Goal: Transaction & Acquisition: Purchase product/service

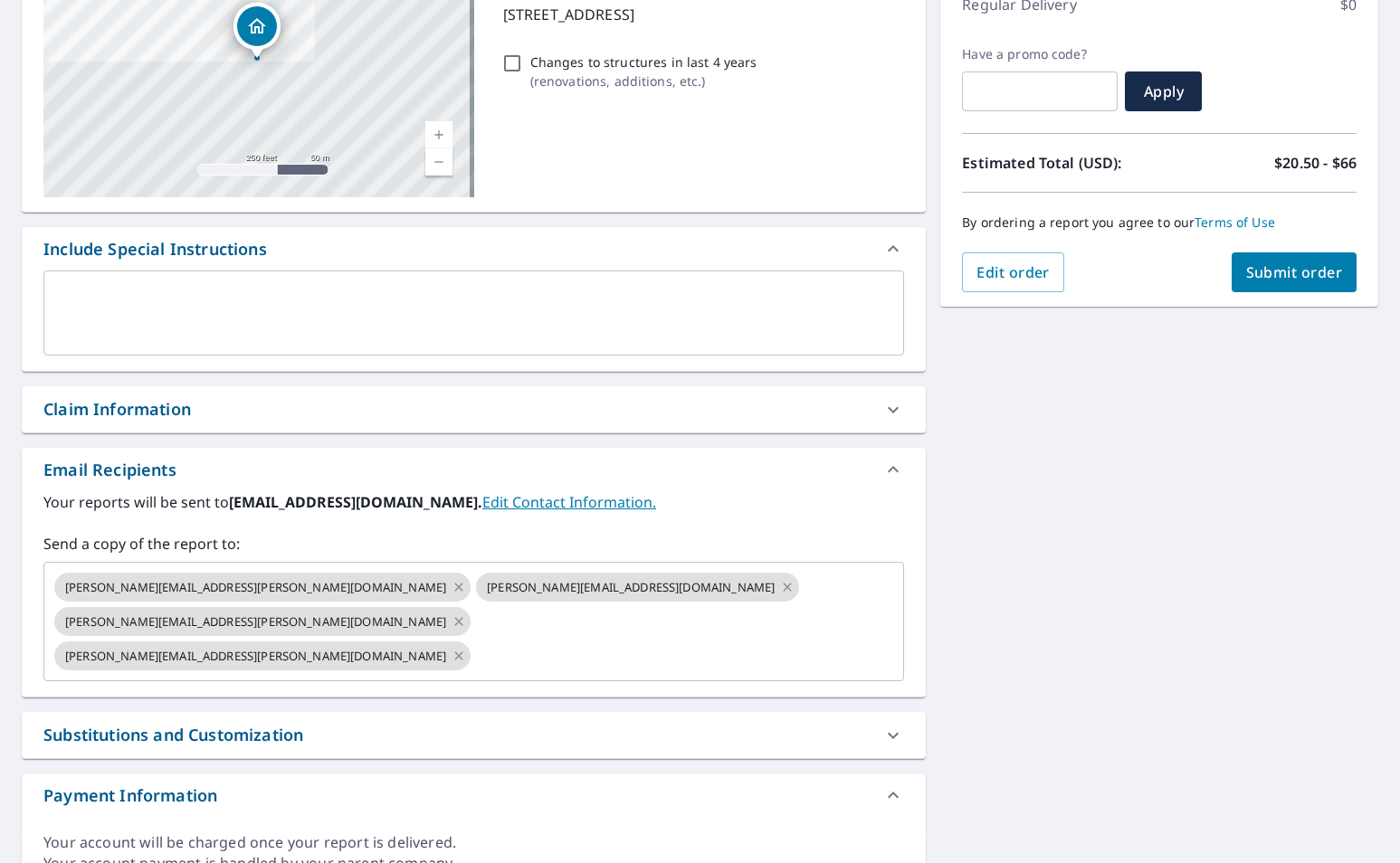
scroll to position [271, 0]
click at [877, 611] on icon "Clear" at bounding box center [885, 621] width 19 height 18
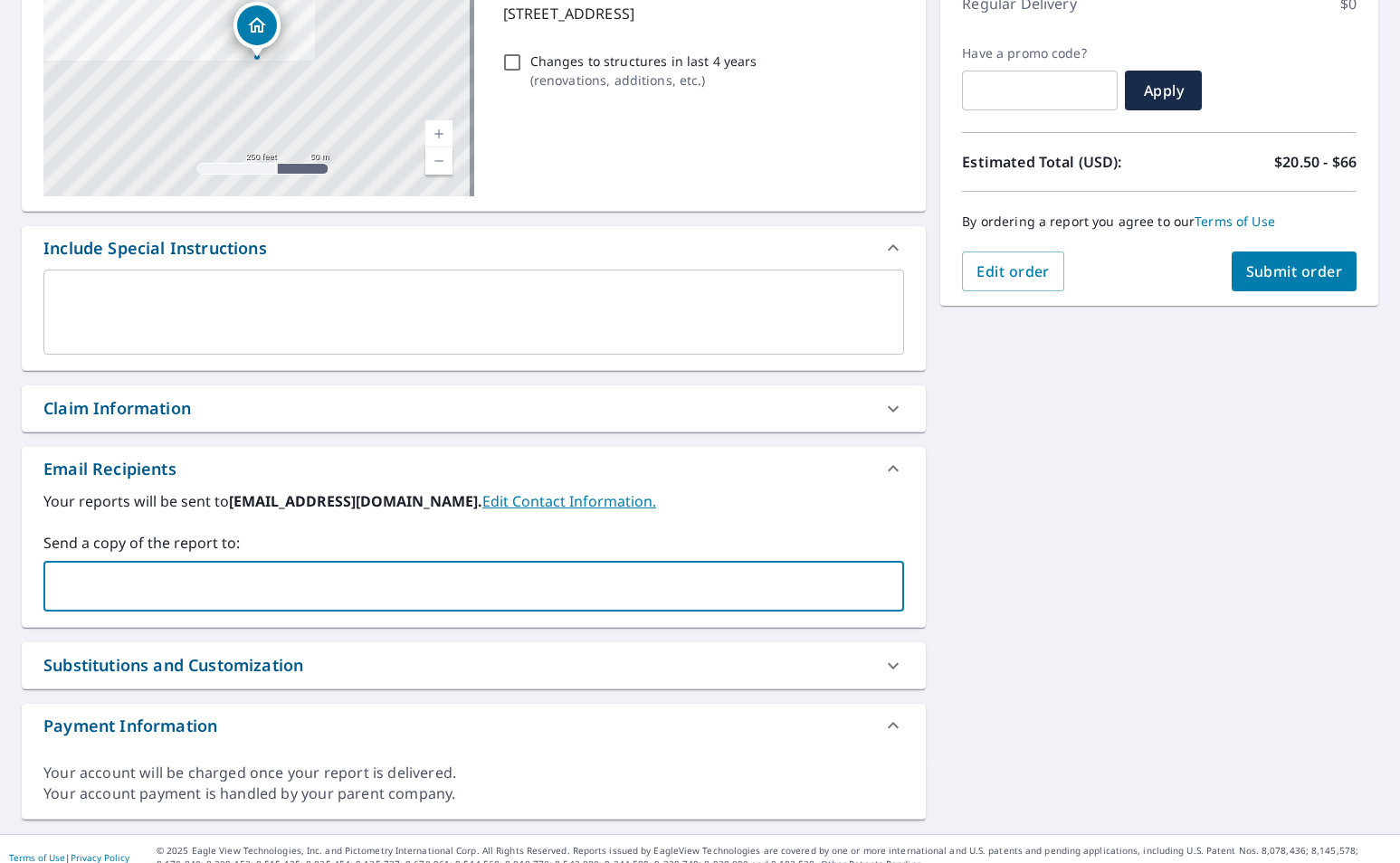
paste input "[PERSON_NAME][EMAIL_ADDRESS][DOMAIN_NAME]"
type input "[PERSON_NAME][EMAIL_ADDRESS][DOMAIN_NAME]"
paste input "[EMAIL_ADDRESS][DOMAIN_NAME]"
type input "[EMAIL_ADDRESS][DOMAIN_NAME]"
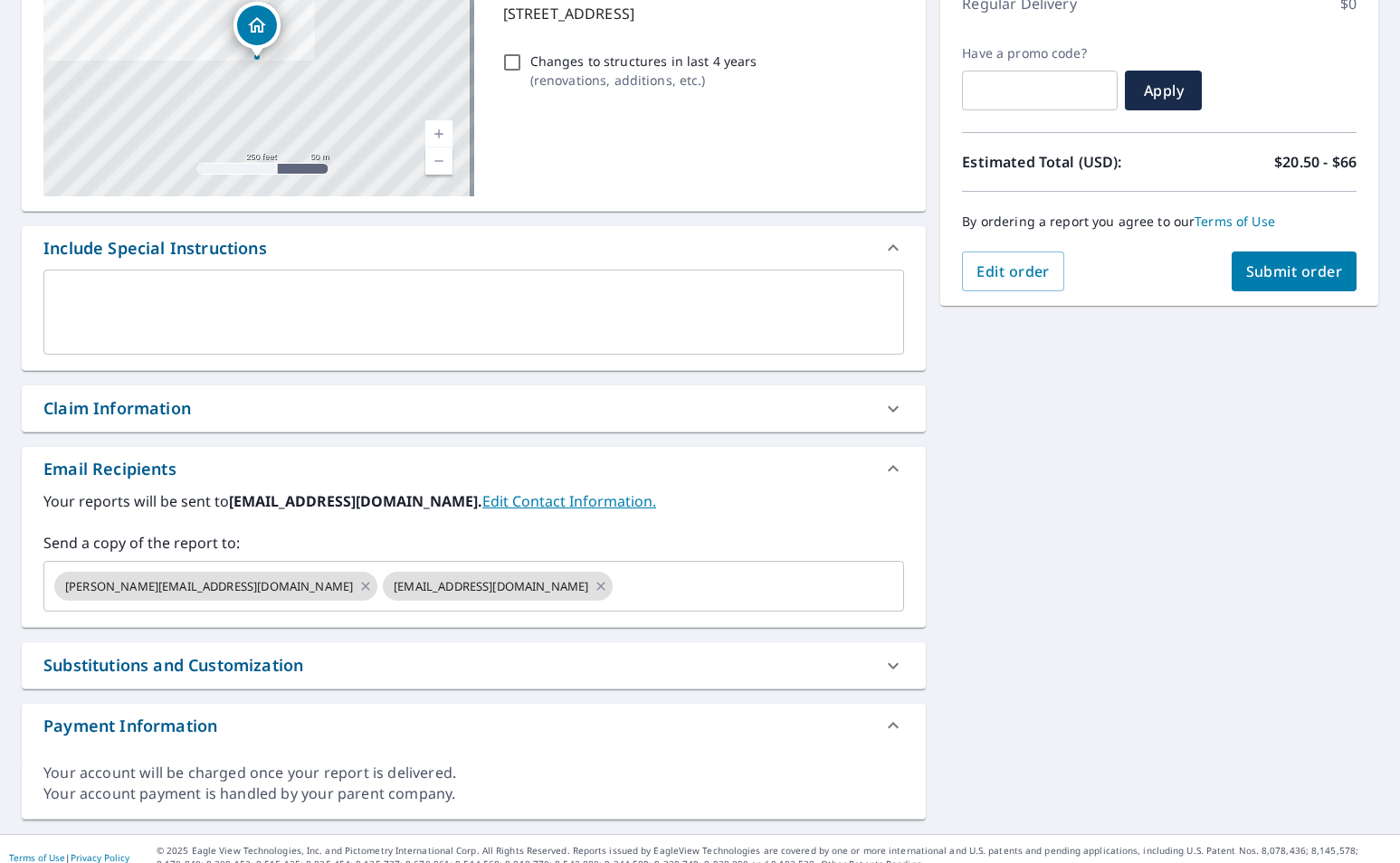
click at [1260, 573] on div "[STREET_ADDRESS] Aerial Road A standard road map Aerial A detailed look from ab…" at bounding box center [700, 365] width 1400 height 938
click at [1256, 264] on span "Submit order" at bounding box center [1294, 272] width 97 height 20
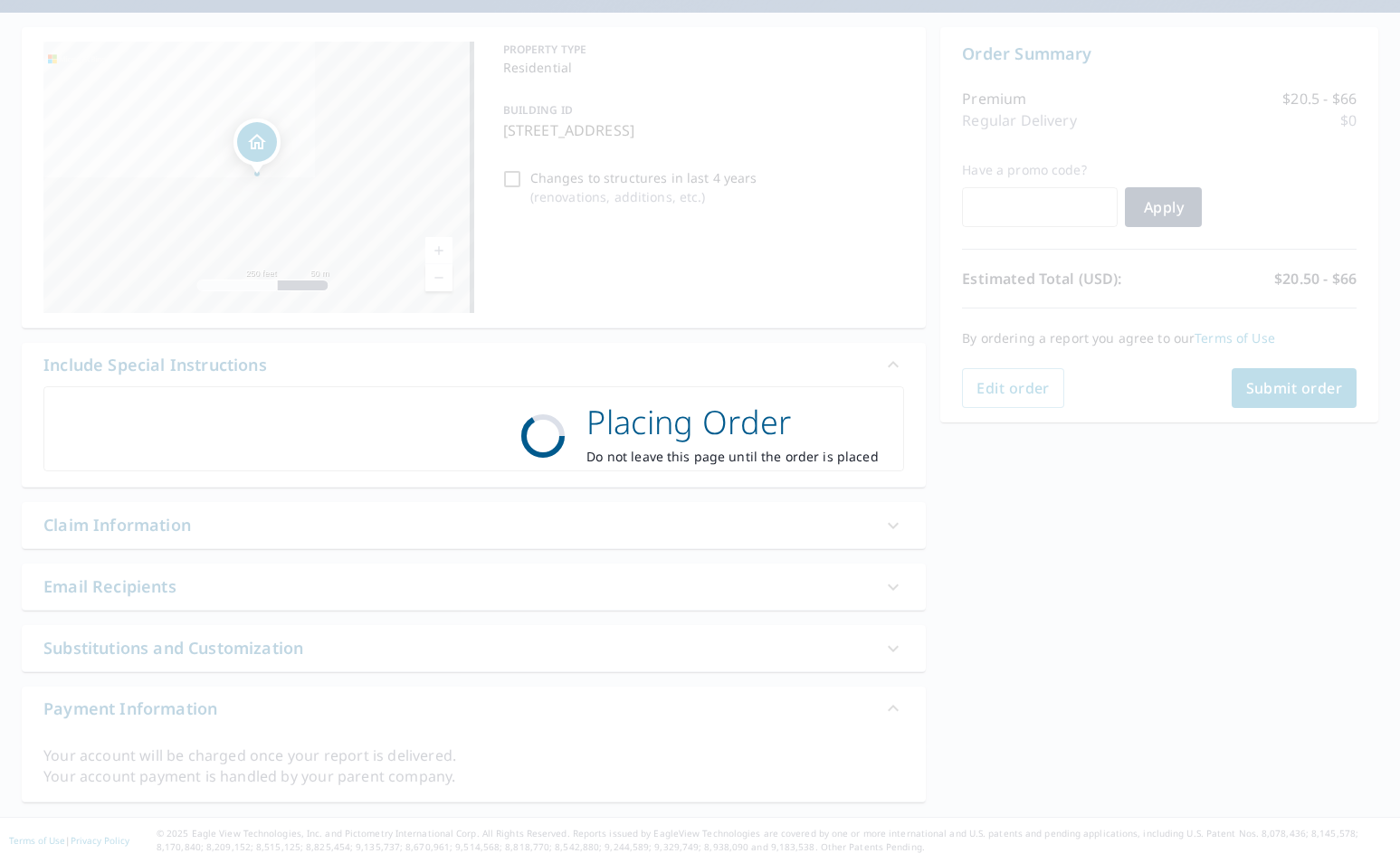
scroll to position [154, 0]
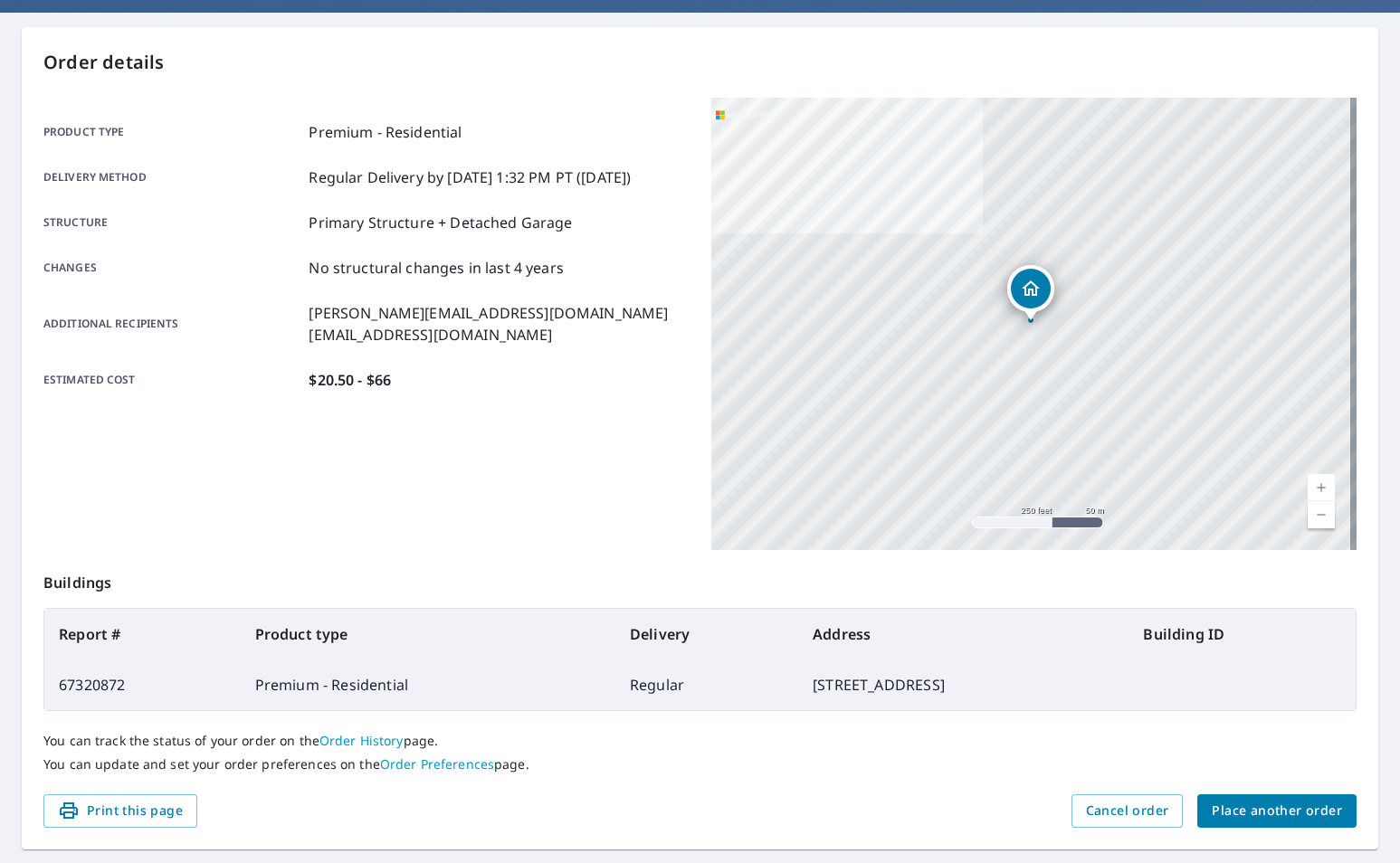
click at [1242, 805] on span "Place another order" at bounding box center [1276, 810] width 130 height 22
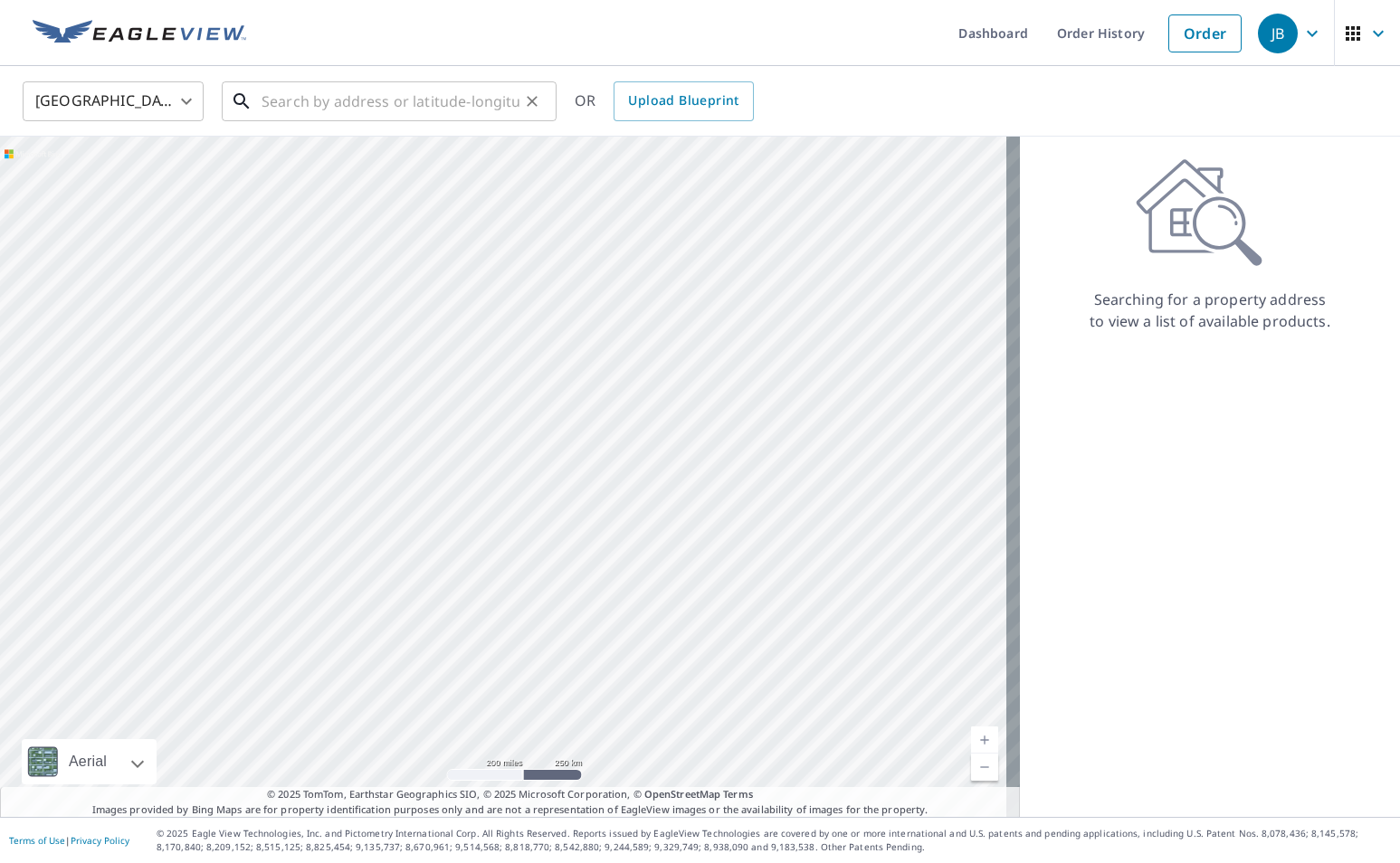
click at [352, 110] on input "text" at bounding box center [390, 101] width 258 height 51
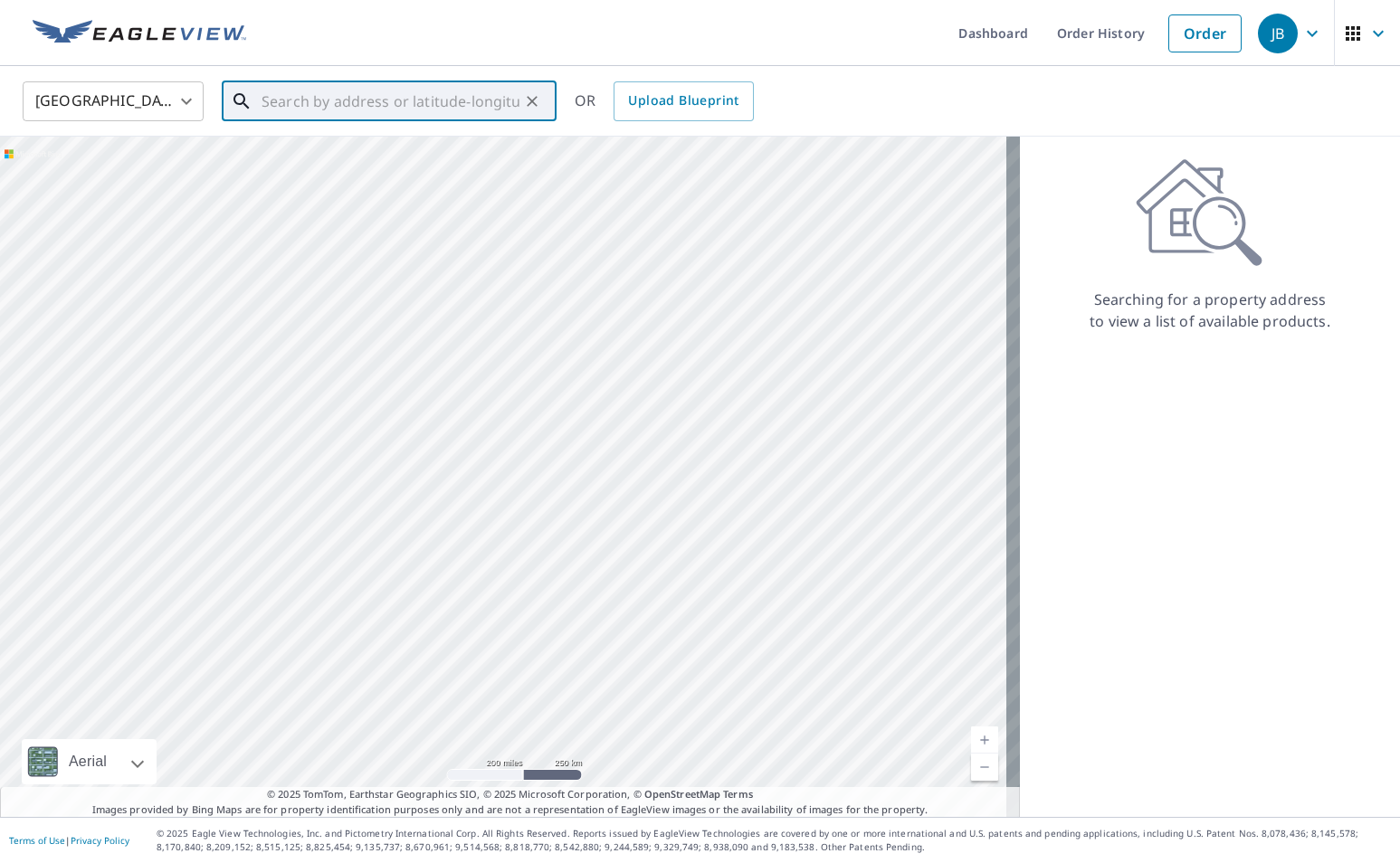
paste input "[STREET_ADDRESS][PERSON_NAME]"
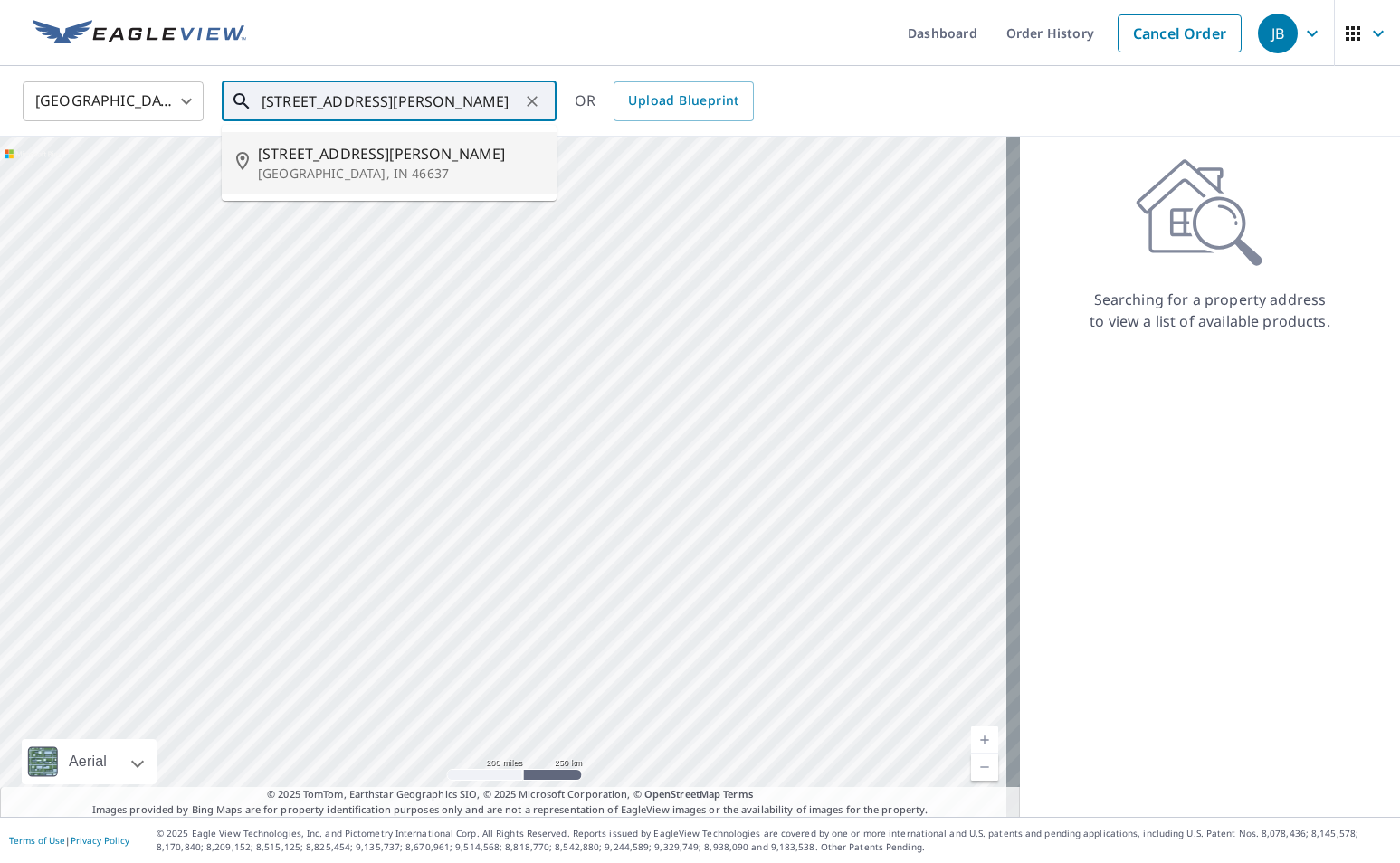
click at [379, 159] on span "[STREET_ADDRESS][PERSON_NAME]" at bounding box center [400, 153] width 284 height 21
type input "[STREET_ADDRESS][PERSON_NAME]"
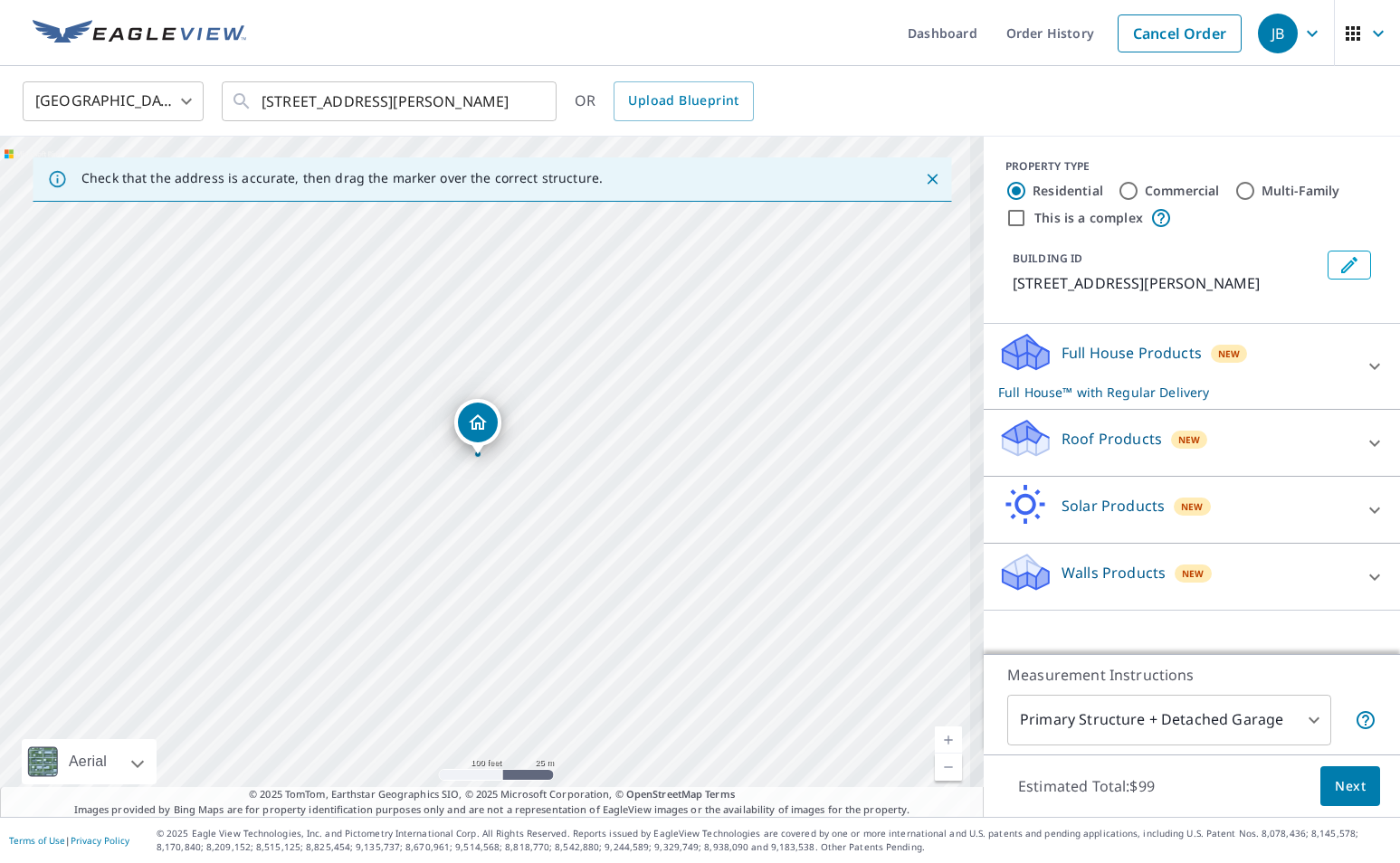
click at [1353, 450] on div at bounding box center [1374, 443] width 43 height 43
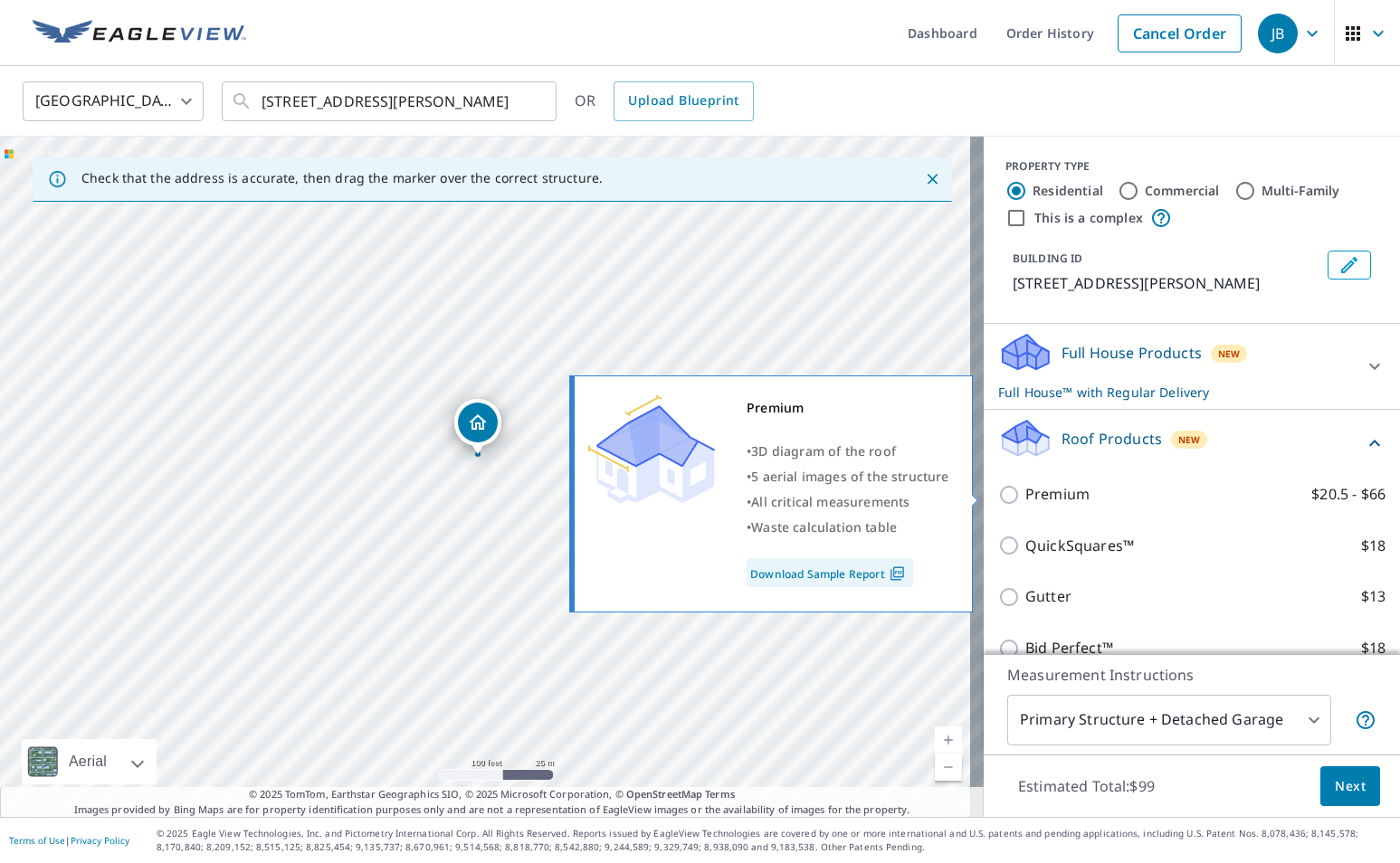
click at [1090, 494] on label "Premium $20.5 - $66" at bounding box center [1205, 494] width 360 height 22
click at [1025, 494] on input "Premium $20.5 - $66" at bounding box center [1010, 494] width 27 height 21
checkbox input "true"
checkbox input "false"
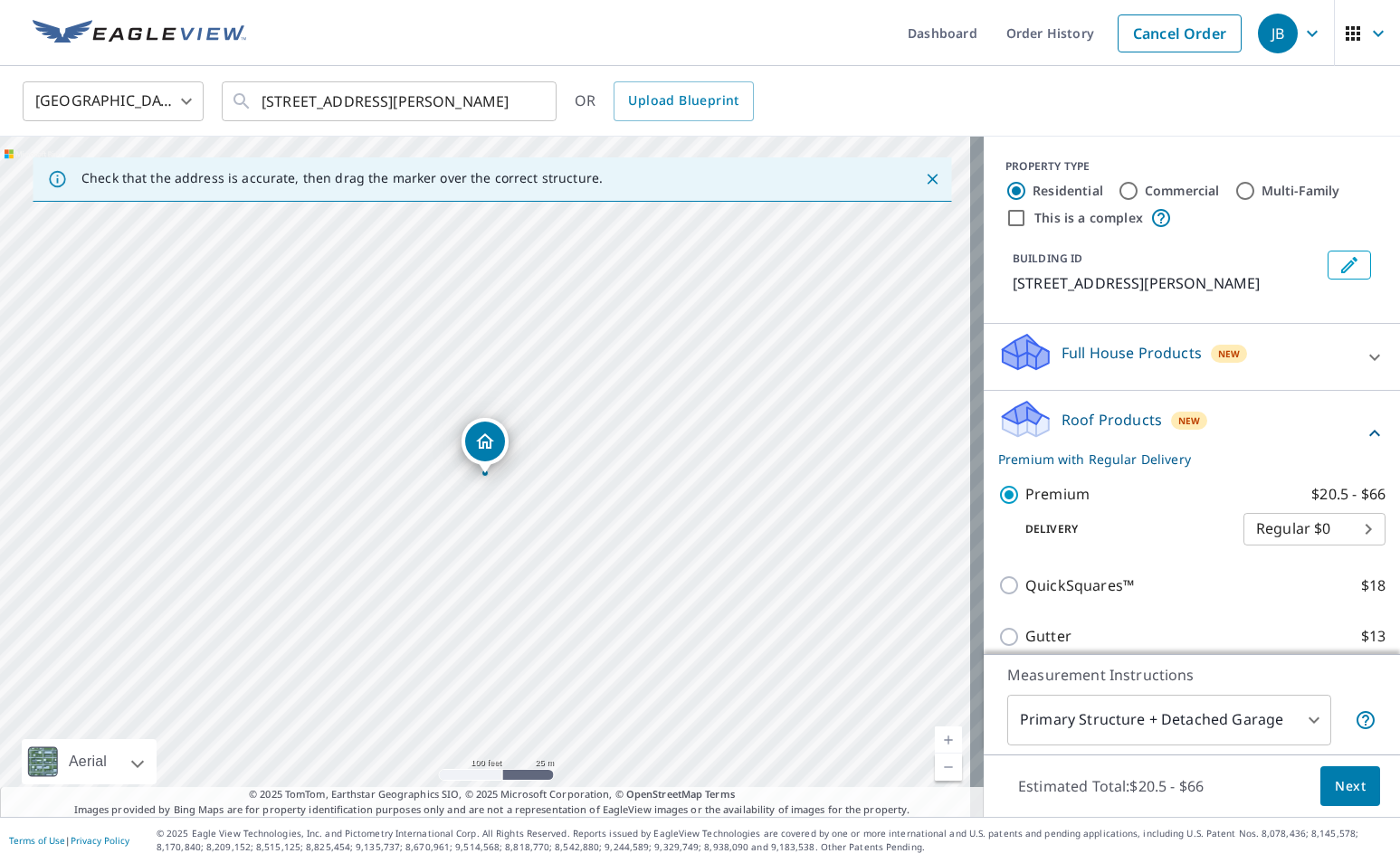
click at [1351, 788] on span "Next" at bounding box center [1349, 786] width 31 height 22
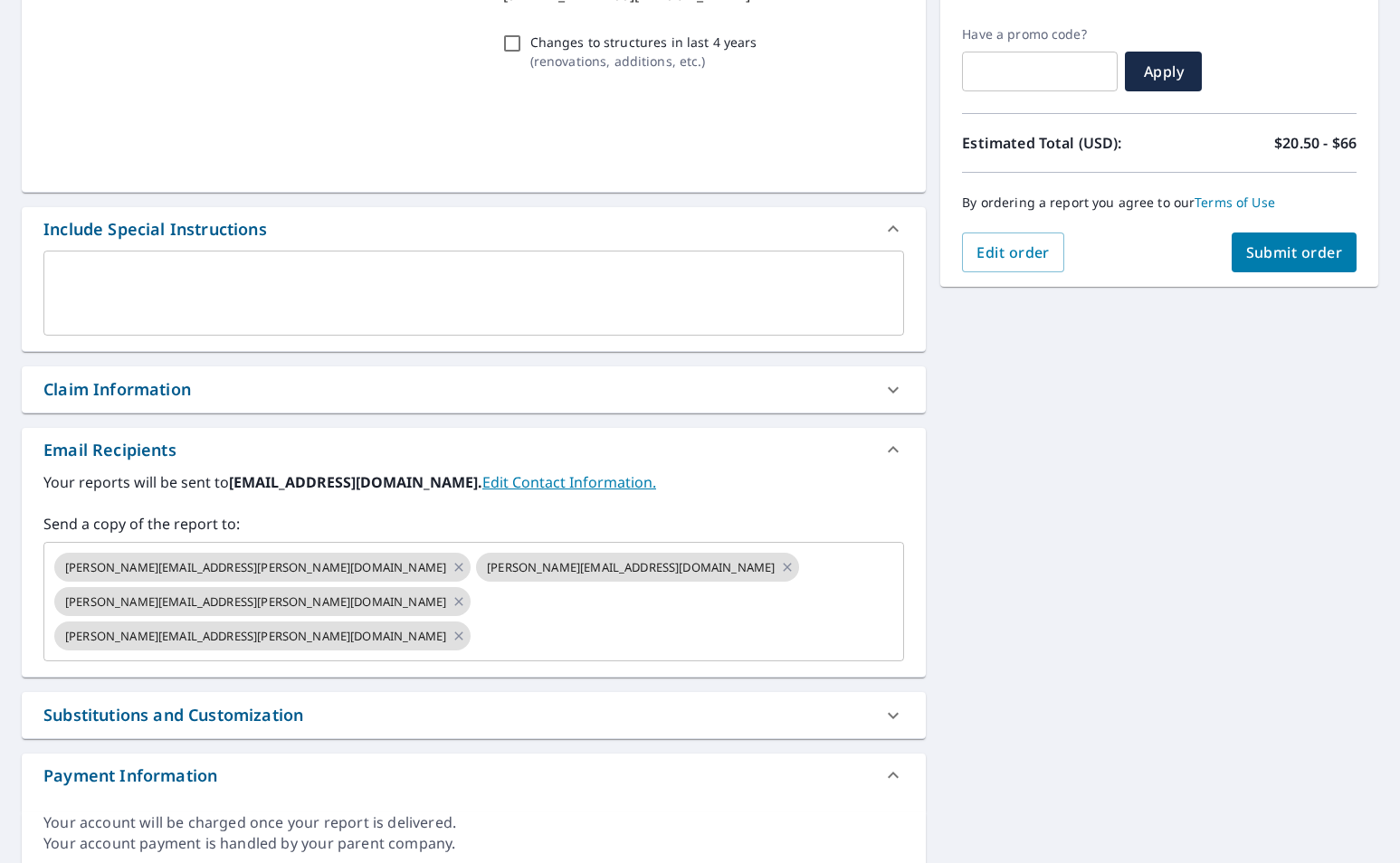
scroll to position [323, 0]
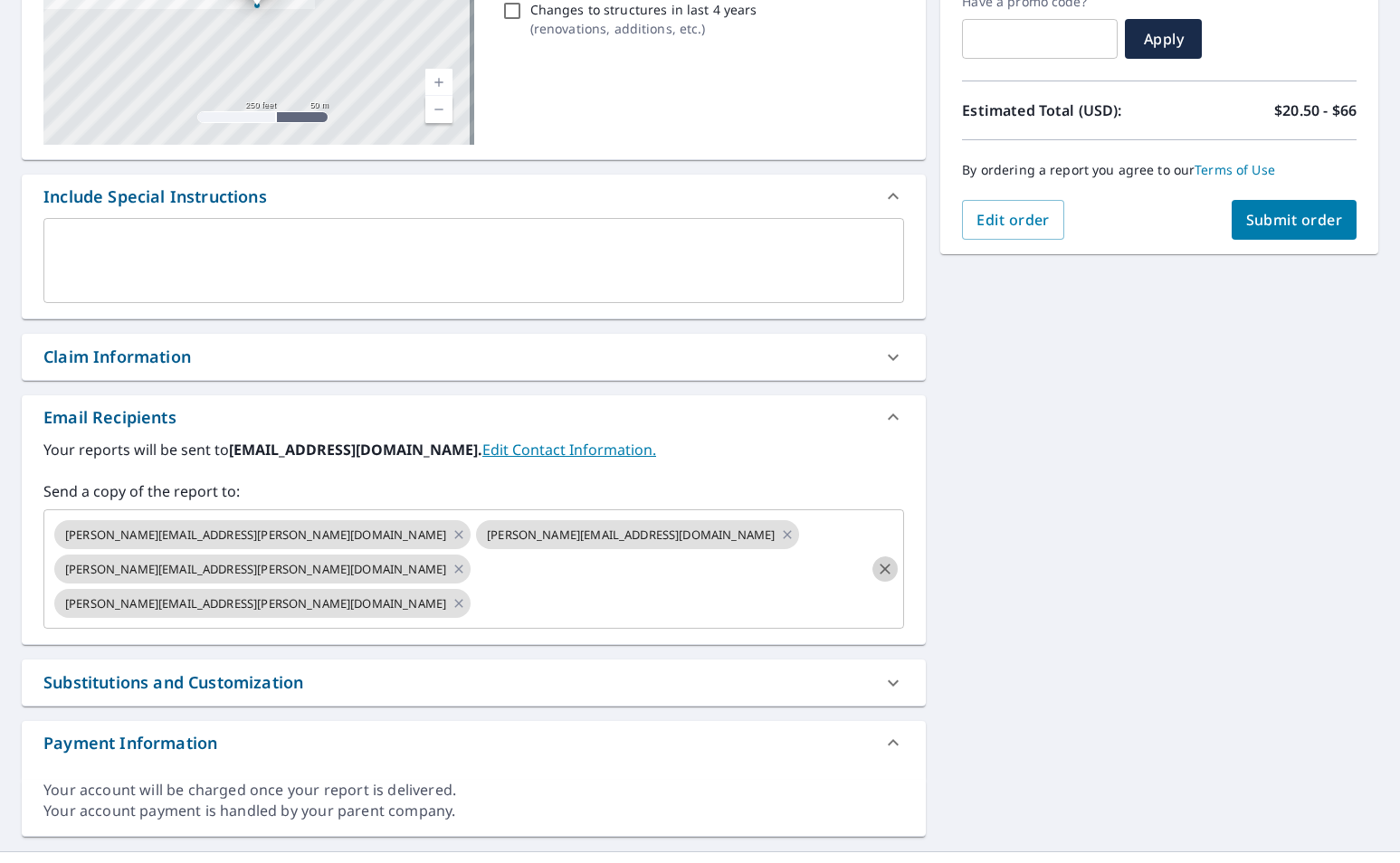
click at [885, 560] on icon "Clear" at bounding box center [885, 569] width 19 height 18
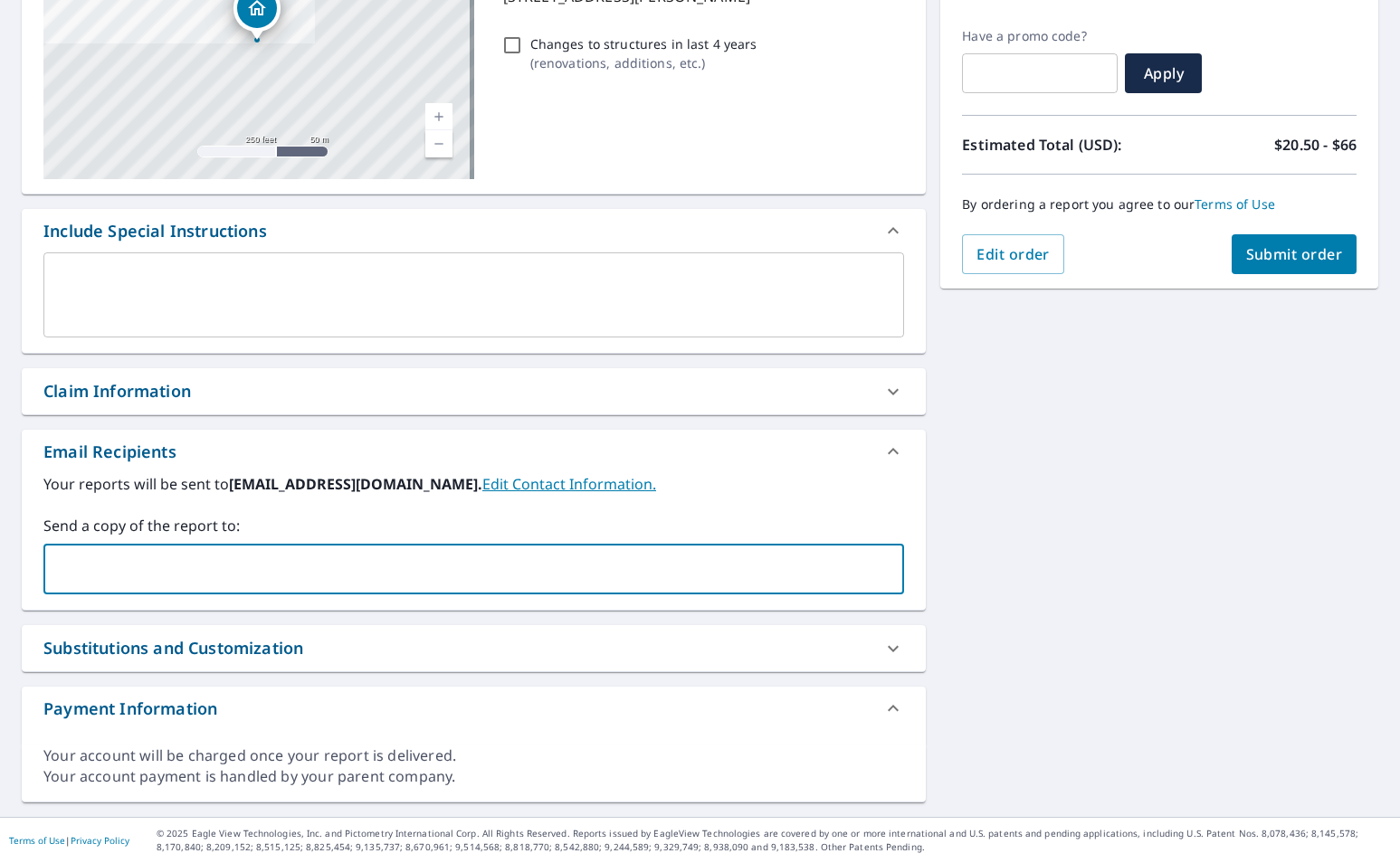
paste input "[PERSON_NAME][EMAIL_ADDRESS][DOMAIN_NAME]"
type input "[PERSON_NAME][EMAIL_ADDRESS][DOMAIN_NAME]"
paste input "[EMAIL_ADDRESS][DOMAIN_NAME]"
type input "[EMAIL_ADDRESS][DOMAIN_NAME]"
click at [1078, 512] on div "[STREET_ADDRESS][PERSON_NAME] Aerial Road A standard road map Aerial A detailed…" at bounding box center [700, 348] width 1400 height 938
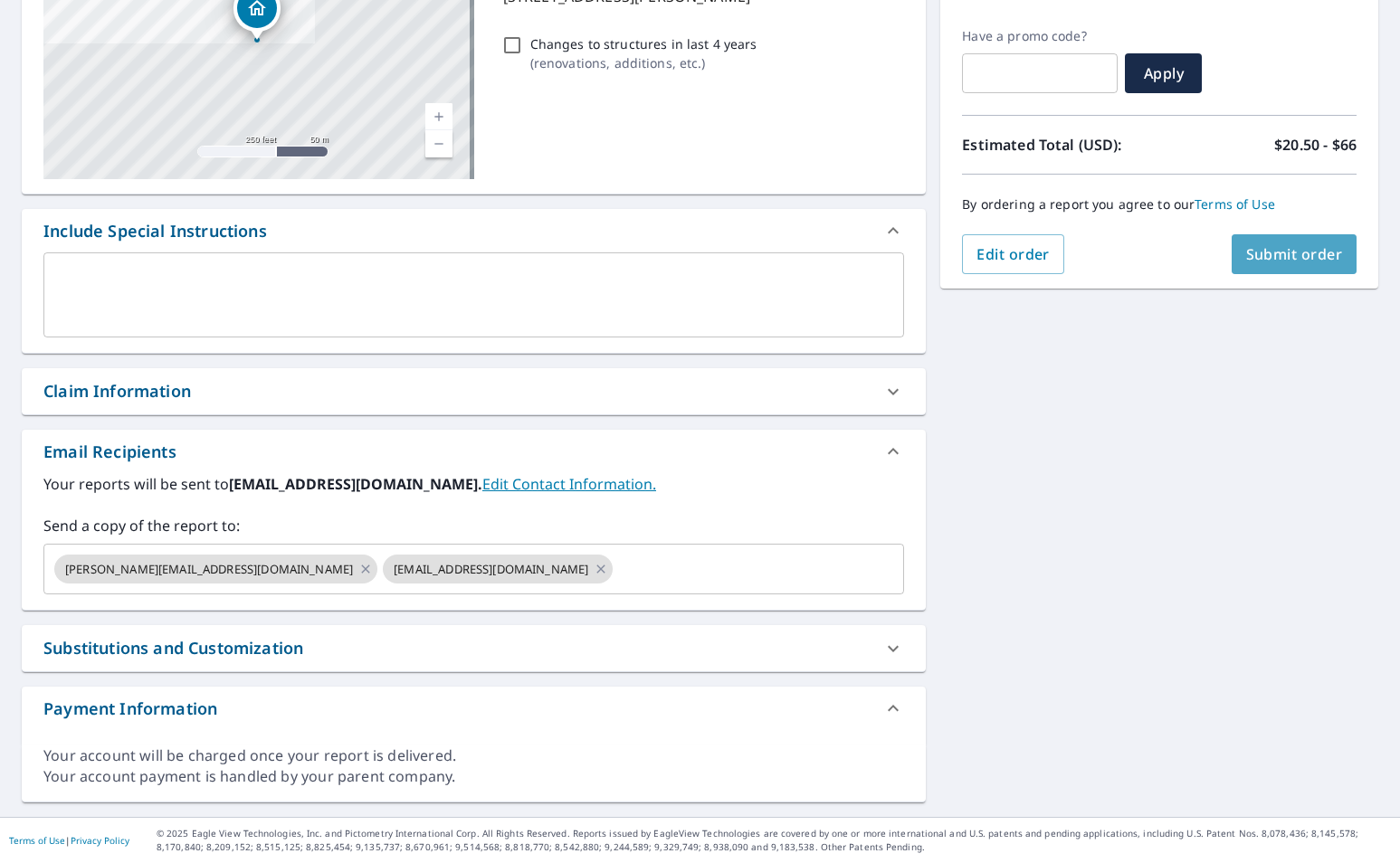
click at [1274, 261] on span "Submit order" at bounding box center [1294, 254] width 97 height 20
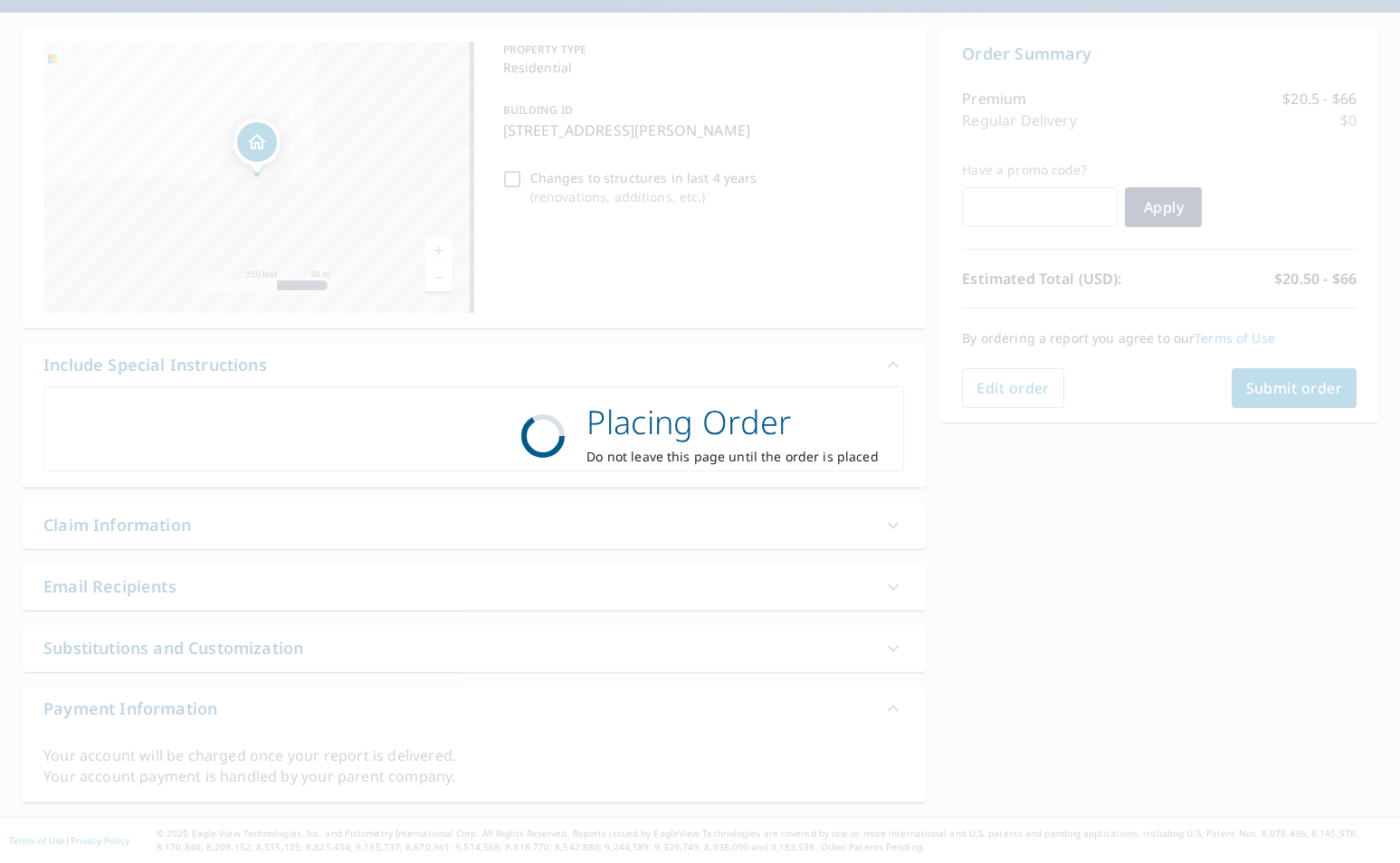
scroll to position [154, 0]
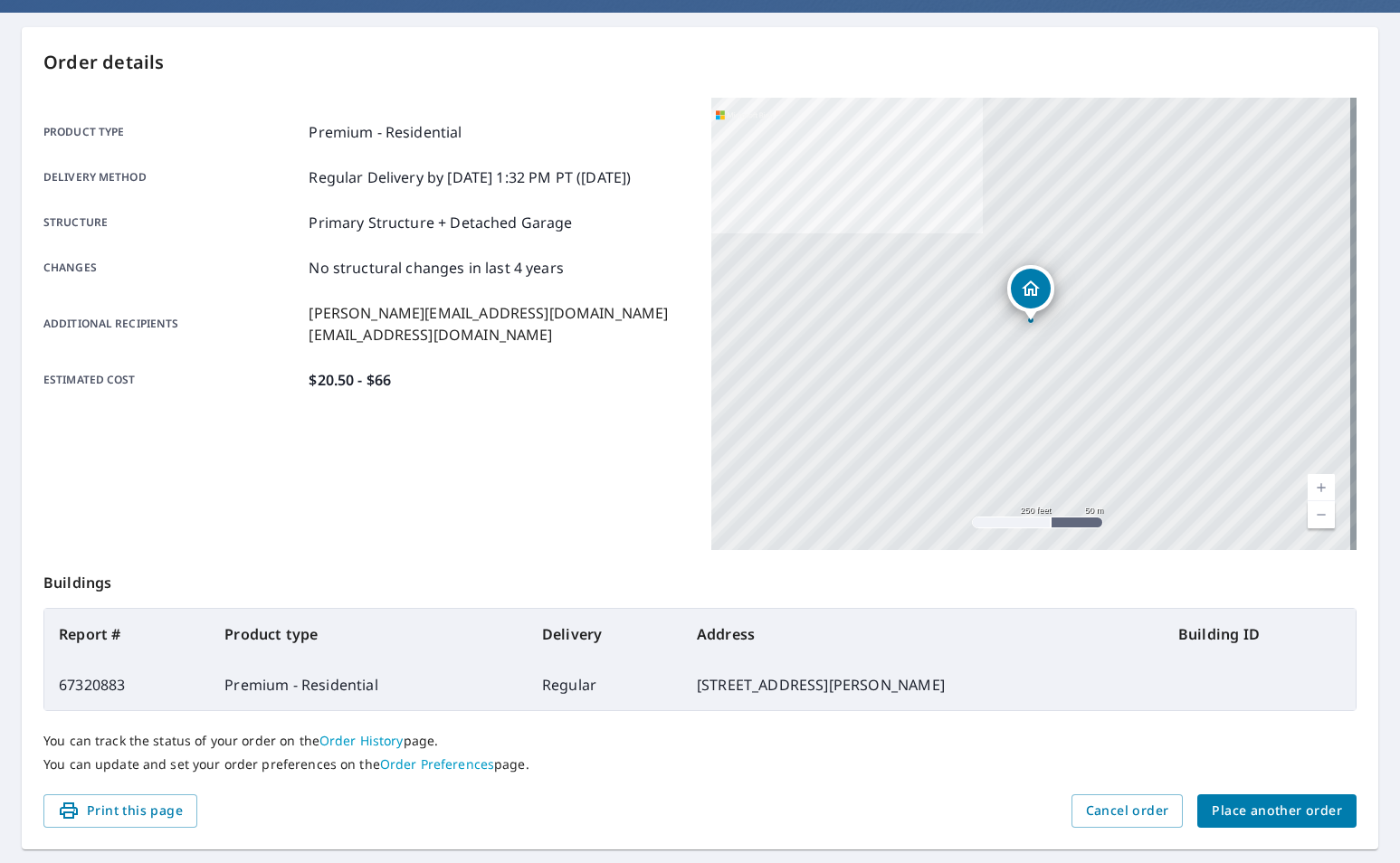
click at [1302, 793] on div "You can track the status of your order on the Order History page. You can updat…" at bounding box center [700, 753] width 1313 height 83
click at [1290, 823] on button "Place another order" at bounding box center [1277, 810] width 159 height 33
